Goal: Information Seeking & Learning: Compare options

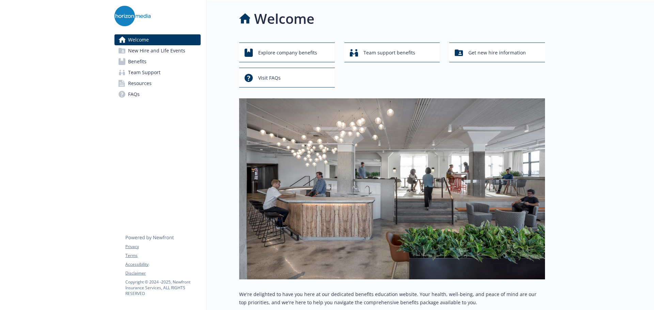
click at [134, 64] on span "Benefits" at bounding box center [137, 61] width 18 height 11
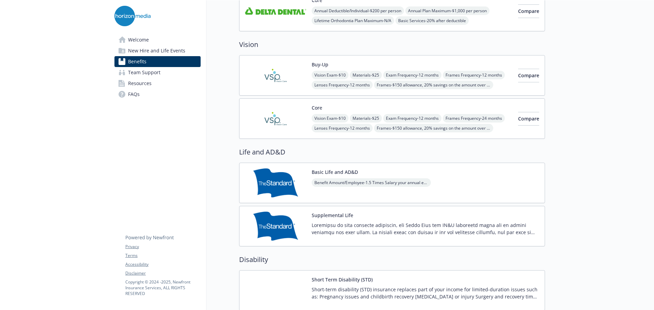
scroll to position [341, 0]
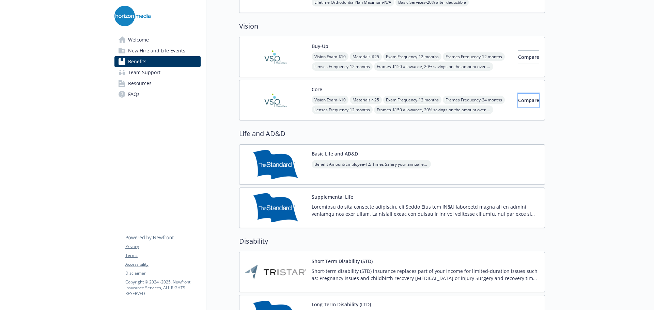
click at [522, 103] on span "Compare" at bounding box center [528, 100] width 21 height 6
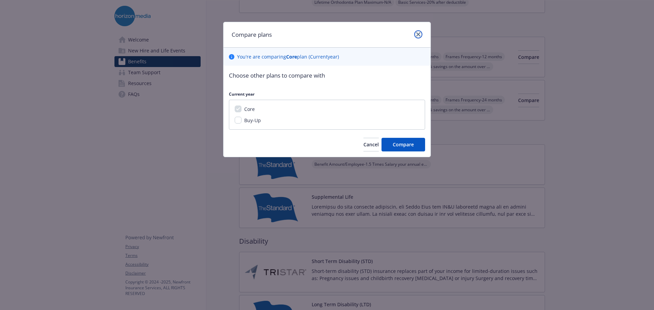
click at [418, 34] on icon "close" at bounding box center [418, 34] width 4 height 4
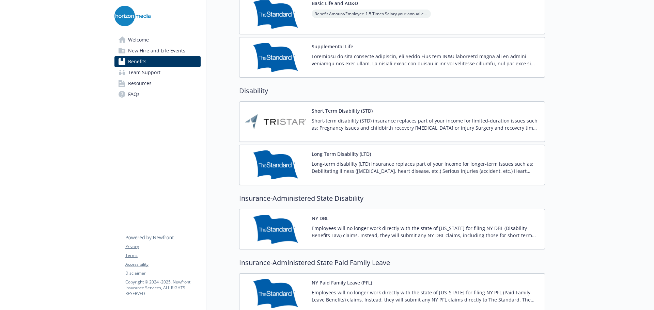
scroll to position [511, 0]
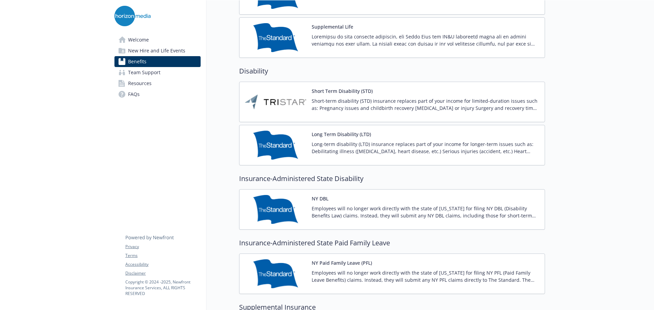
click at [139, 39] on span "Welcome" at bounding box center [138, 39] width 21 height 11
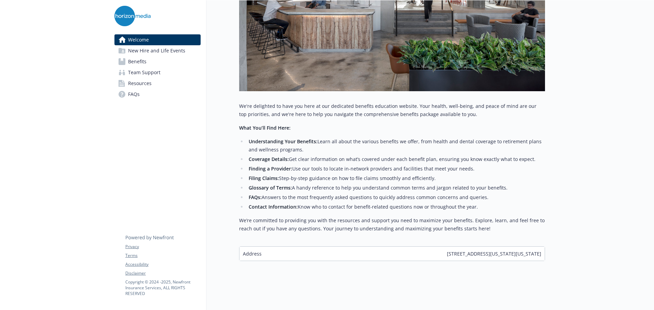
click at [141, 86] on span "Resources" at bounding box center [140, 83] width 24 height 11
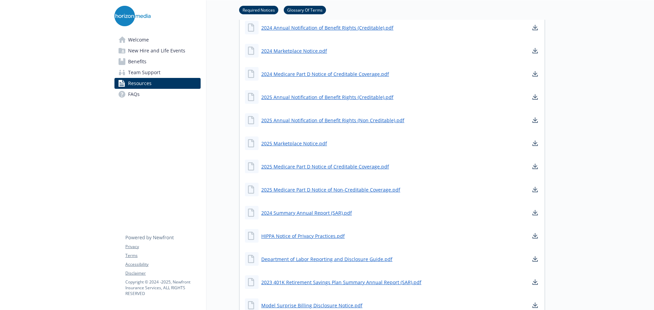
scroll to position [364, 0]
